Goal: Information Seeking & Learning: Learn about a topic

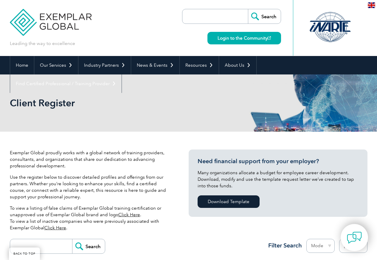
select select "[GEOGRAPHIC_DATA]"
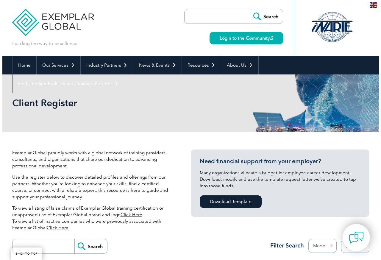
scroll to position [214, 0]
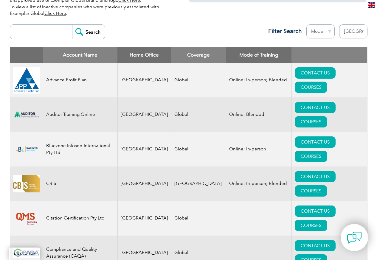
click at [330, 111] on td "CONTACT US COURSES" at bounding box center [329, 114] width 76 height 35
click at [327, 116] on link "COURSES" at bounding box center [310, 121] width 32 height 11
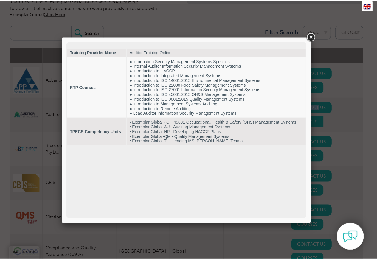
scroll to position [0, 0]
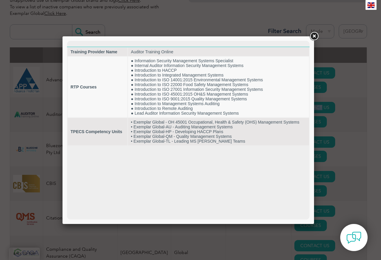
click at [314, 37] on link at bounding box center [314, 36] width 11 height 11
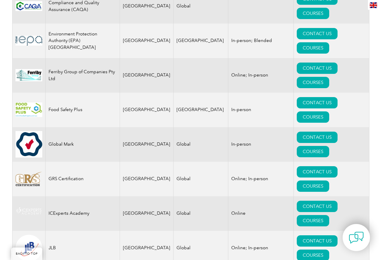
scroll to position [464, 0]
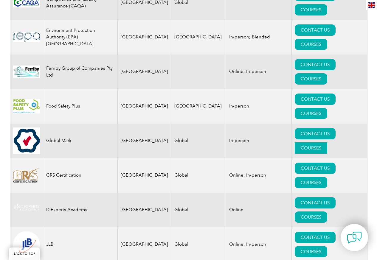
click at [327, 142] on link "COURSES" at bounding box center [310, 147] width 32 height 11
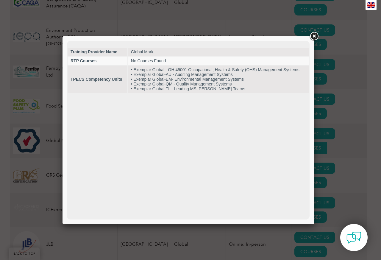
scroll to position [0, 0]
click at [327, 63] on div at bounding box center [190, 130] width 381 height 260
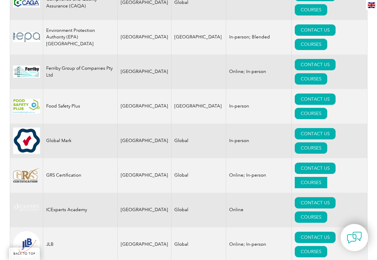
click at [327, 177] on link "COURSES" at bounding box center [310, 182] width 32 height 11
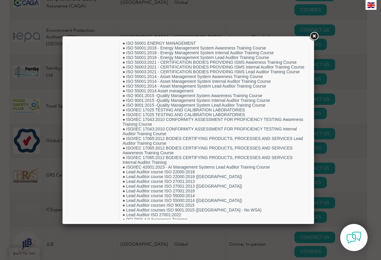
scroll to position [697, 0]
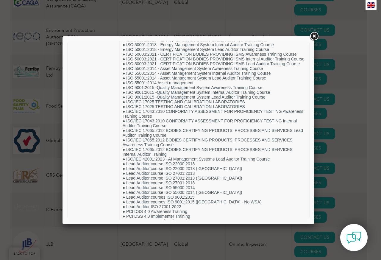
click at [312, 37] on link at bounding box center [314, 36] width 11 height 11
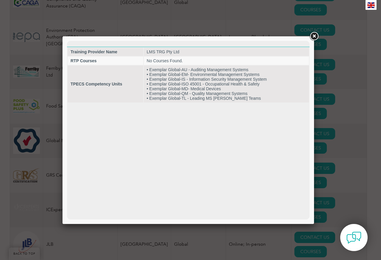
scroll to position [0, 0]
click at [329, 211] on div at bounding box center [190, 130] width 381 height 260
